Goal: Navigation & Orientation: Find specific page/section

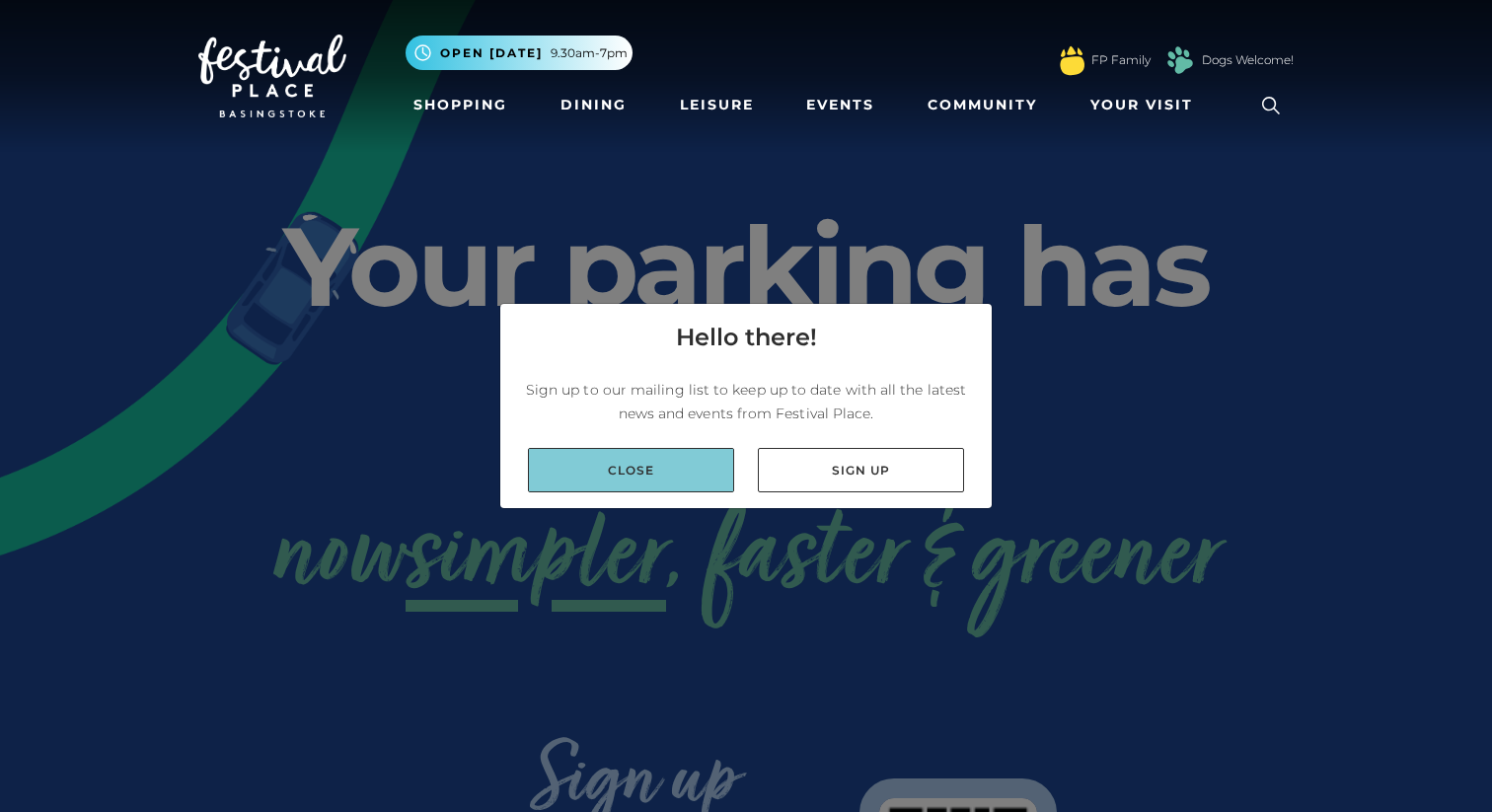
click at [681, 470] on link "Close" at bounding box center [630, 469] width 207 height 44
click at [658, 450] on link "Close" at bounding box center [630, 469] width 207 height 44
